Goal: Task Accomplishment & Management: Complete application form

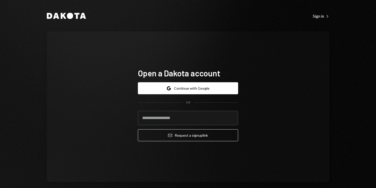
click at [250, 94] on div "Open a Dakota account Google Continue with Google OR Email Request a sign up li…" at bounding box center [188, 106] width 282 height 151
click at [211, 118] on input "email" at bounding box center [188, 118] width 100 height 14
click at [201, 122] on input "email" at bounding box center [188, 118] width 100 height 14
type input "**********"
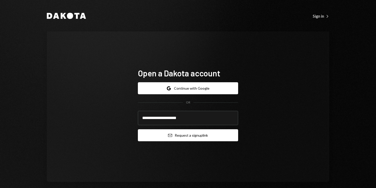
click at [190, 136] on button "Email Request a sign up link" at bounding box center [188, 135] width 100 height 12
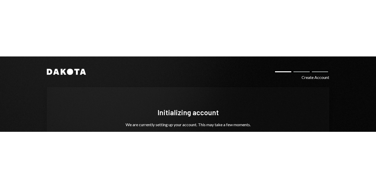
scroll to position [12, 0]
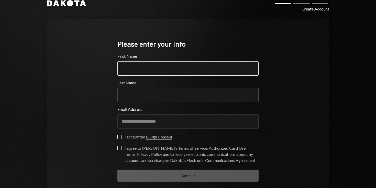
click at [228, 71] on input "First Name" at bounding box center [187, 68] width 141 height 14
click at [202, 70] on input "First Name" at bounding box center [187, 68] width 141 height 14
type input "**********"
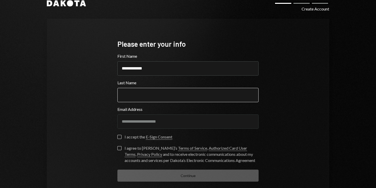
click at [147, 94] on input "Last Name" at bounding box center [187, 95] width 141 height 14
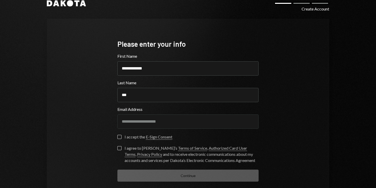
type input "**********"
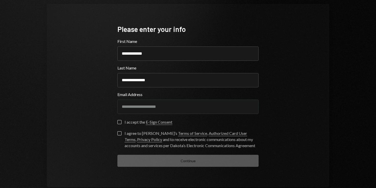
scroll to position [38, 0]
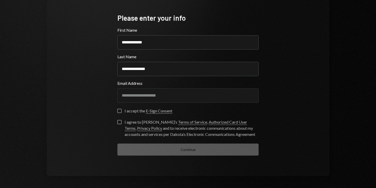
click at [158, 111] on link "E-Sign Consent" at bounding box center [159, 110] width 27 height 5
click at [118, 112] on button "I accept the E-Sign Consent" at bounding box center [119, 111] width 4 height 4
click at [118, 120] on button "I agree to [PERSON_NAME]’s Terms of Service , Authorized Card User Terms , Priv…" at bounding box center [119, 122] width 4 height 4
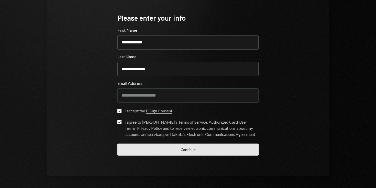
click at [128, 146] on button "Continue" at bounding box center [187, 150] width 141 height 12
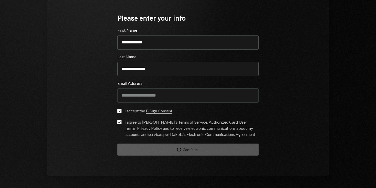
scroll to position [5, 0]
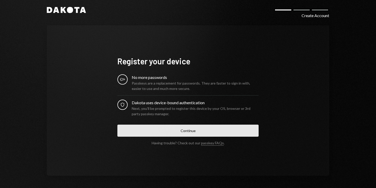
click at [232, 129] on button "Continue" at bounding box center [187, 131] width 141 height 12
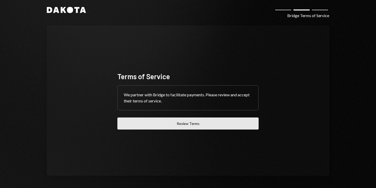
click at [244, 127] on button "Review Terms" at bounding box center [187, 124] width 141 height 12
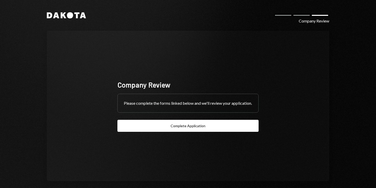
scroll to position [5, 0]
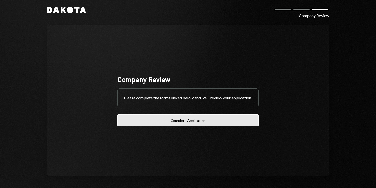
click at [225, 127] on button "Complete Application" at bounding box center [187, 121] width 141 height 12
